Goal: Transaction & Acquisition: Download file/media

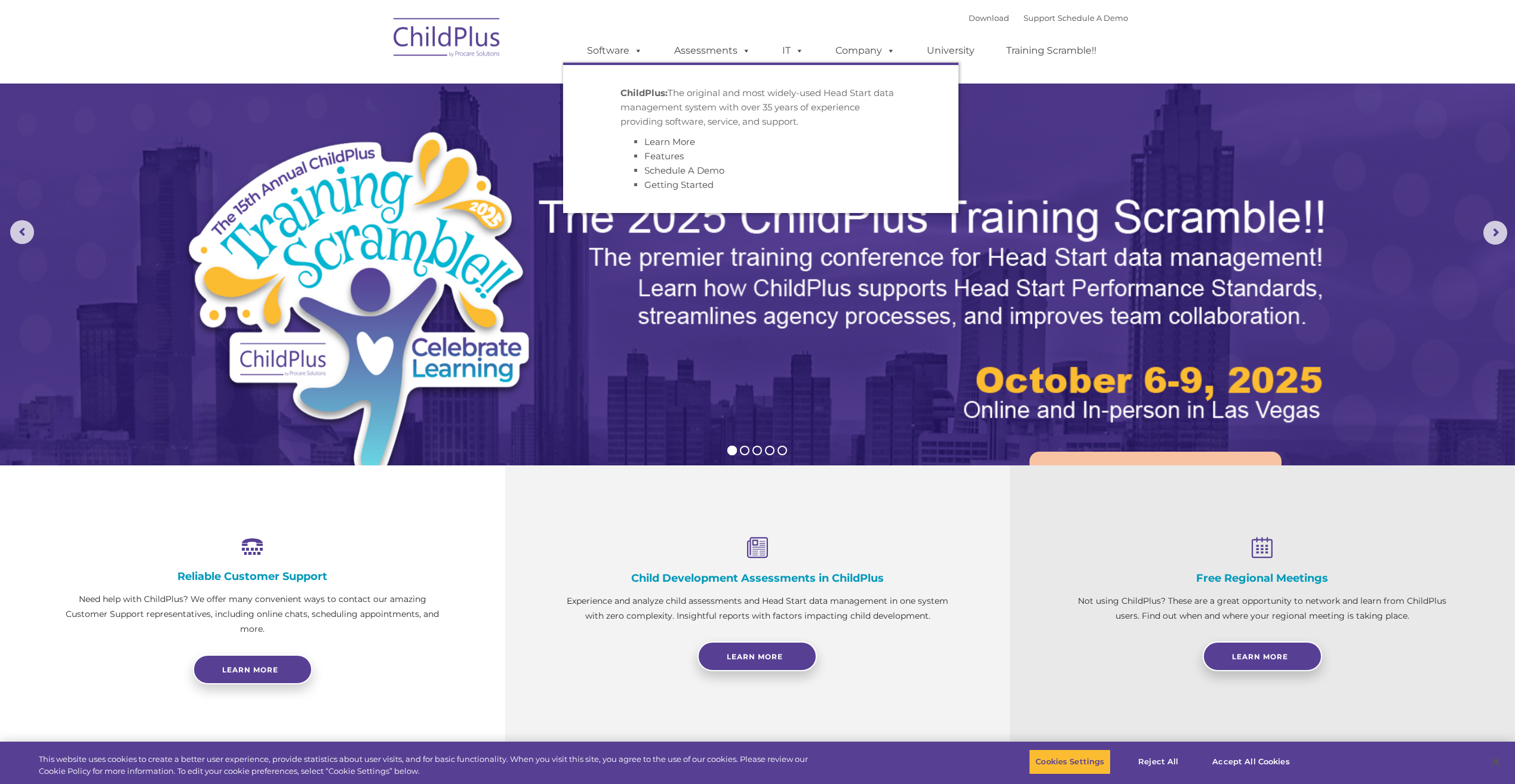
select select "MEDIUM"
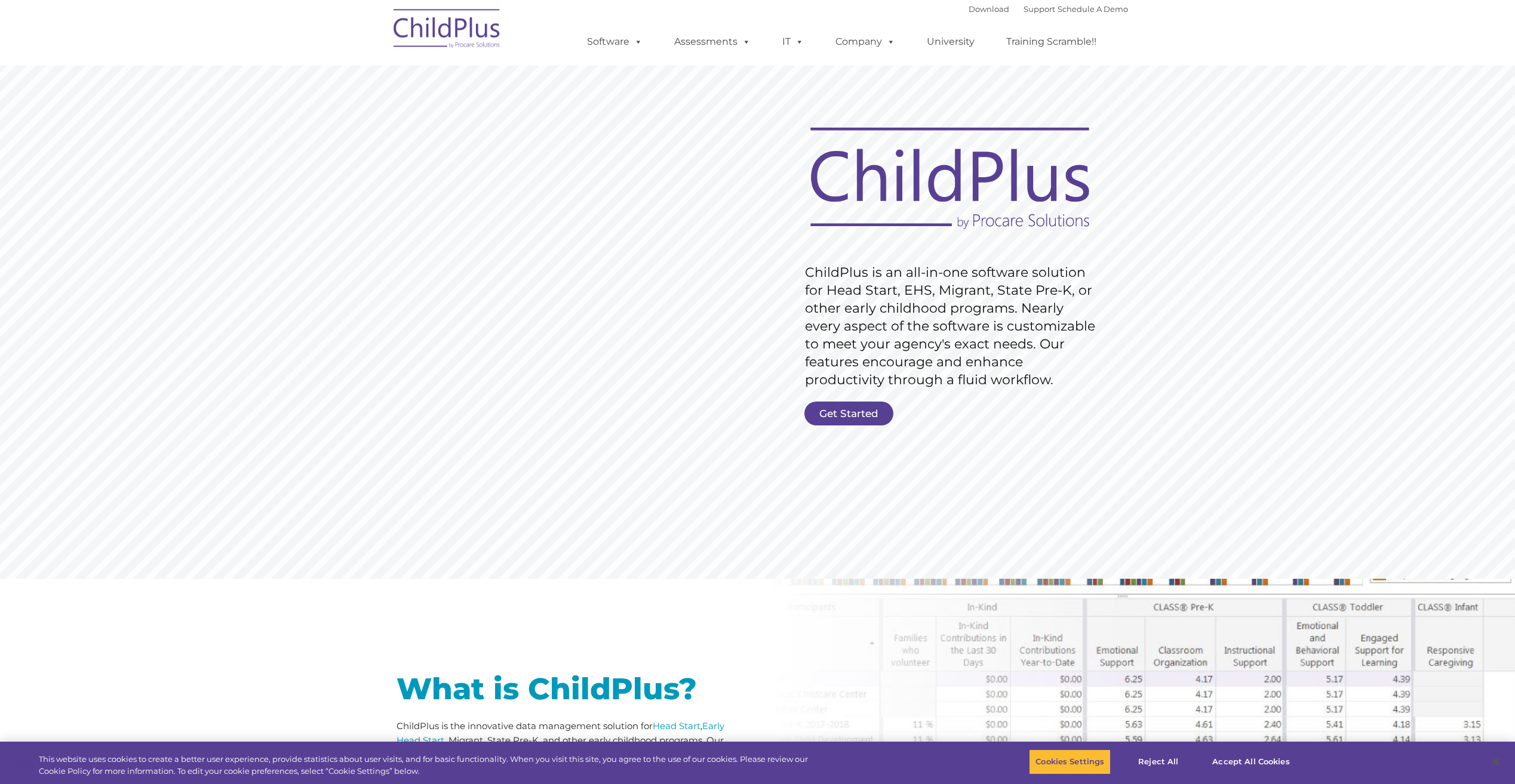
click at [969, 16] on div "Download Support | Schedule A Demo " at bounding box center [1048, 9] width 160 height 18
click at [969, 14] on div "Download Support | Schedule A Demo " at bounding box center [1048, 9] width 160 height 18
click at [969, 11] on link "Download" at bounding box center [989, 9] width 41 height 10
